Goal: Find specific page/section: Find specific page/section

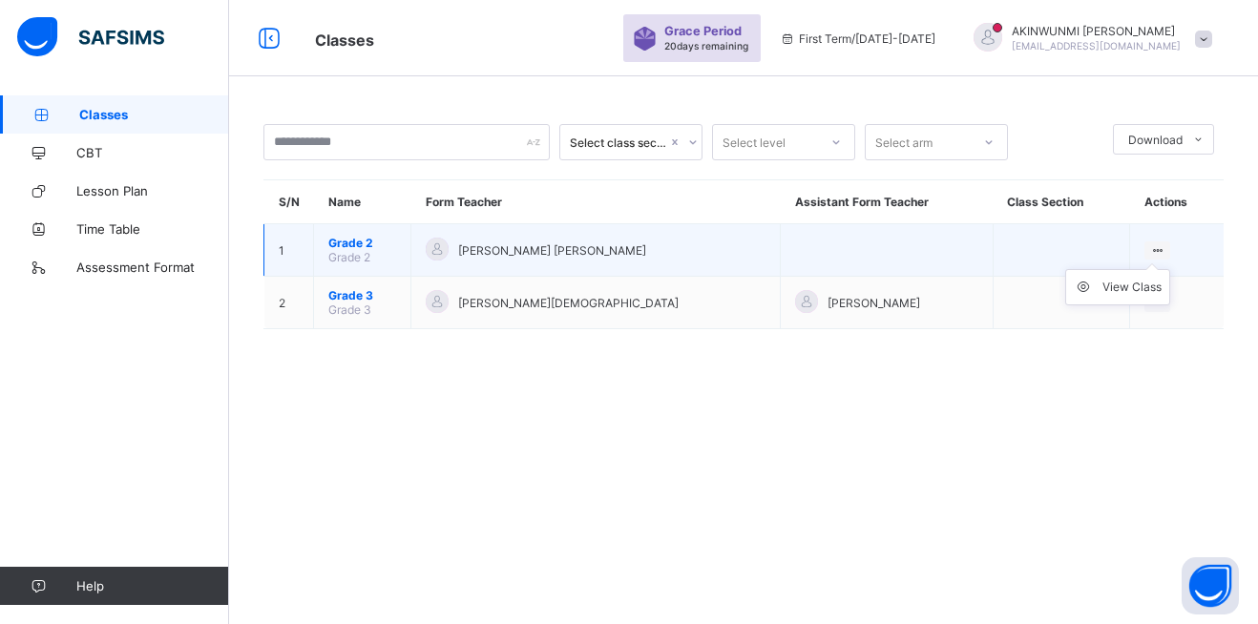
click at [1151, 246] on icon at bounding box center [1157, 250] width 16 height 14
click at [1116, 284] on div "View Class" at bounding box center [1132, 287] width 59 height 19
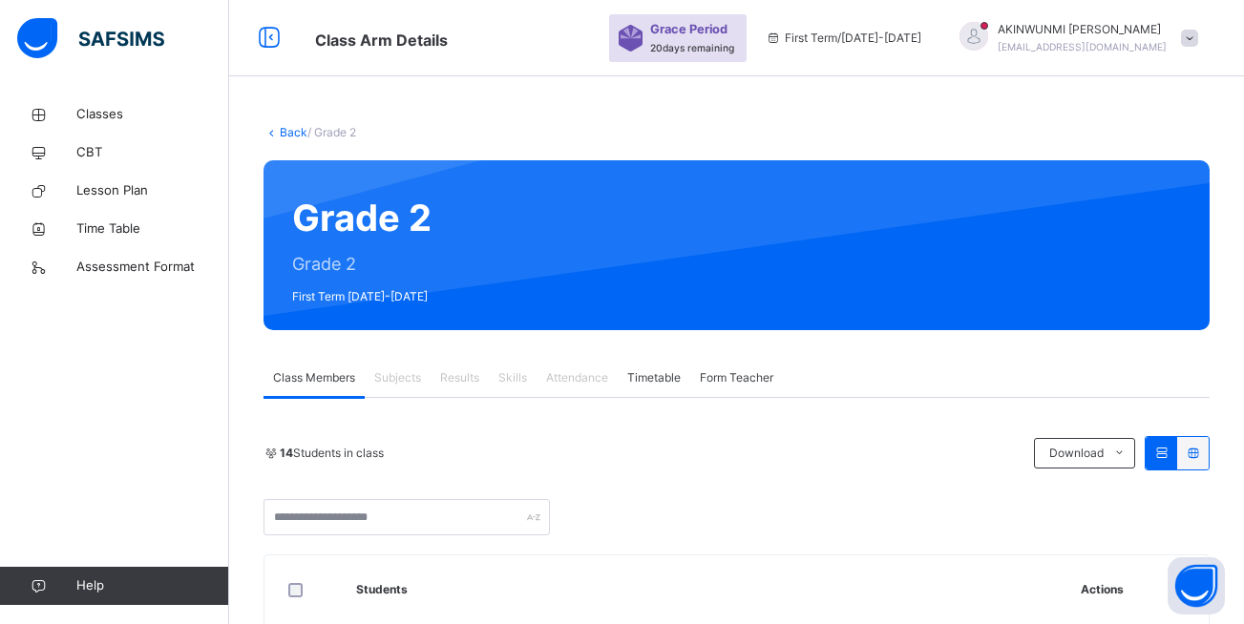
click at [406, 374] on span "Subjects" at bounding box center [397, 377] width 47 height 17
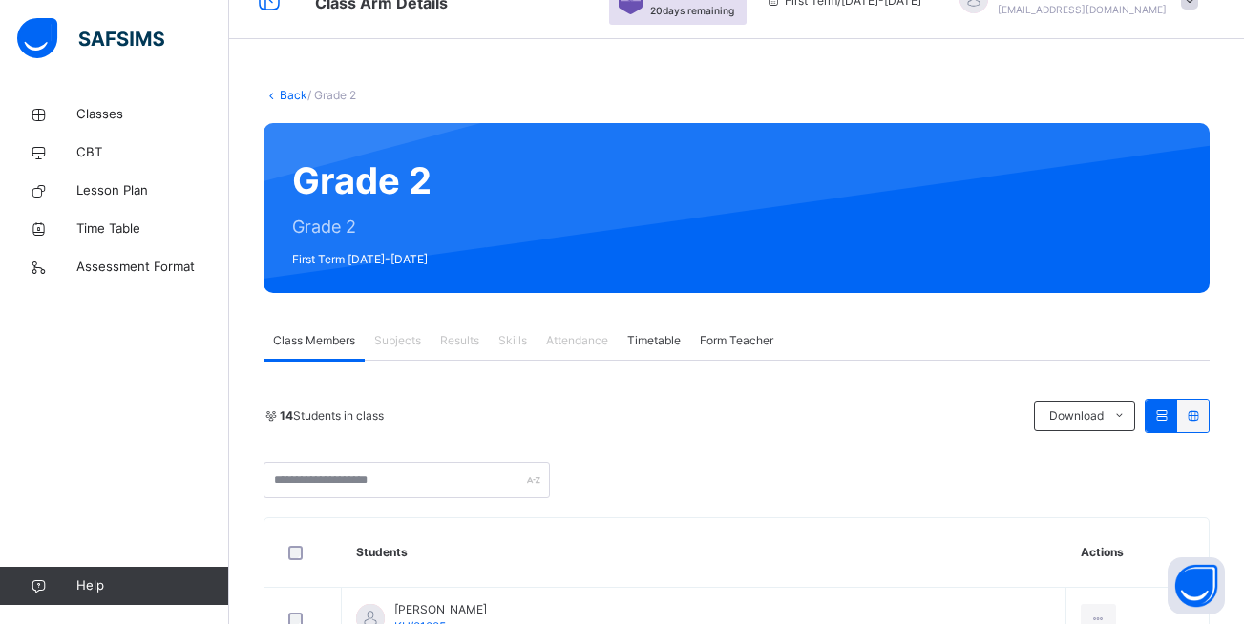
scroll to position [36, 0]
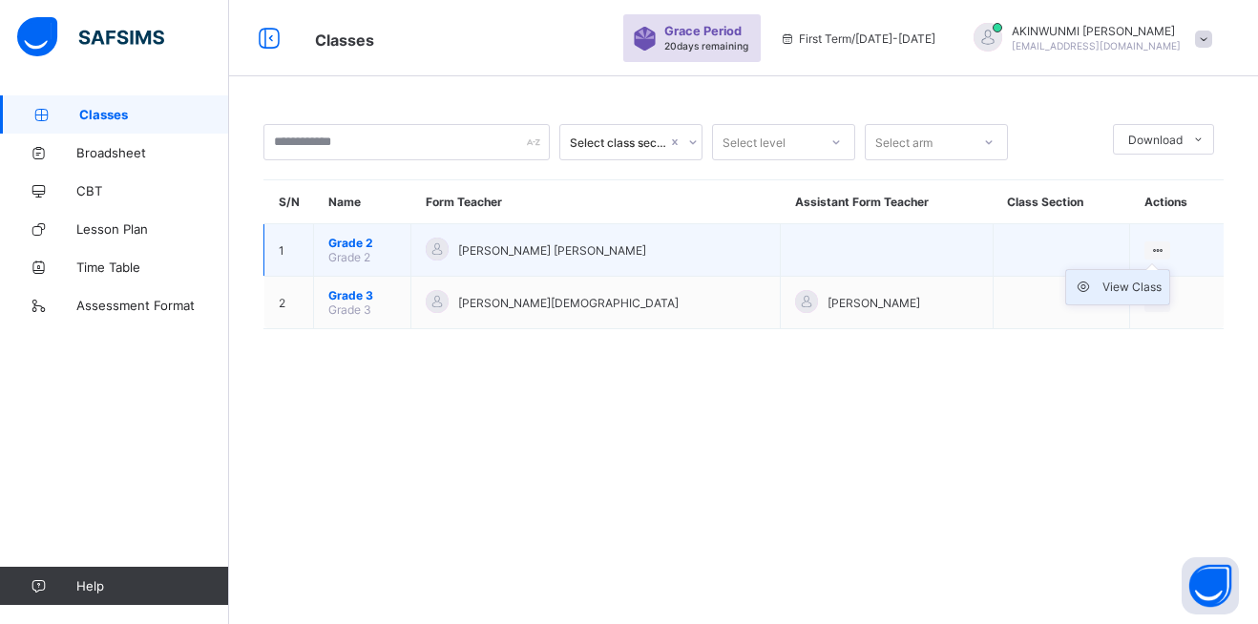
click at [1117, 286] on div "View Class" at bounding box center [1132, 287] width 59 height 19
